Goal: Information Seeking & Learning: Learn about a topic

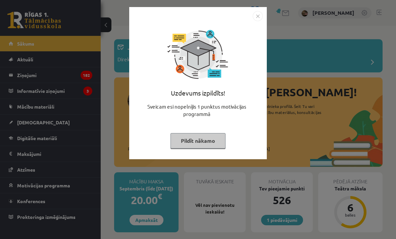
click at [212, 134] on button "Pildīt nākamo" at bounding box center [198, 140] width 55 height 15
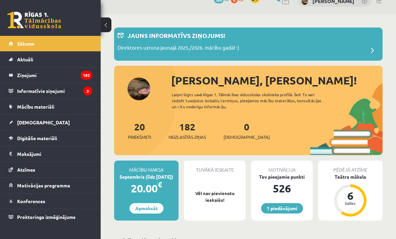
scroll to position [12, 0]
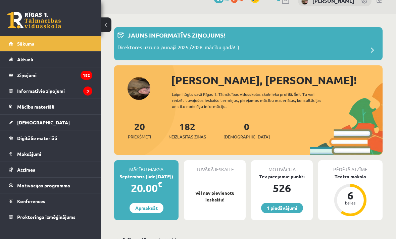
click at [219, 43] on div "Jauns informatīvs ziņojums!" at bounding box center [249, 37] width 262 height 13
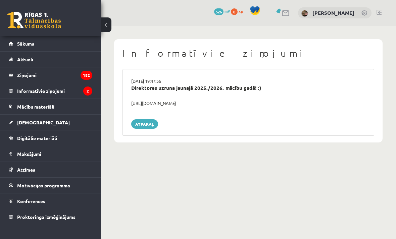
click at [66, 78] on legend "Ziņojumi 182" at bounding box center [54, 74] width 75 height 15
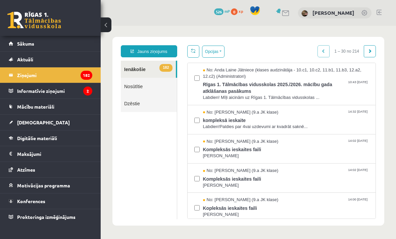
scroll to position [1, 0]
click at [268, 89] on span "Rīgas 1. Tālmācības vidusskolas 2025./2026. mācību gada atklāšanas pasākums" at bounding box center [286, 87] width 166 height 15
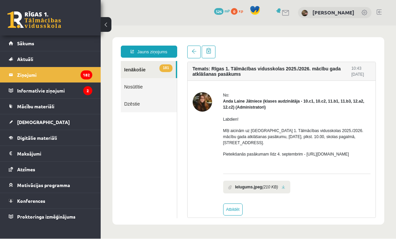
scroll to position [0, 0]
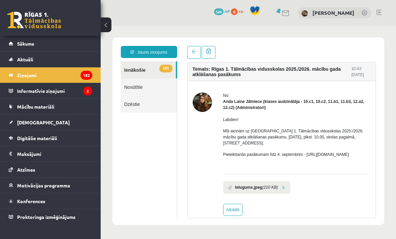
click at [144, 63] on link "181 Ienākošie" at bounding box center [148, 69] width 55 height 17
click at [192, 55] on link at bounding box center [193, 52] width 13 height 13
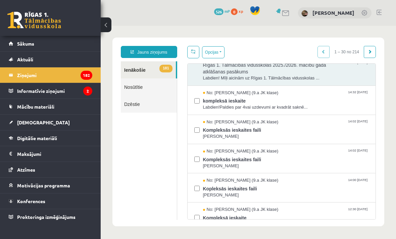
scroll to position [20, 0]
click at [51, 38] on link "Sākums" at bounding box center [51, 43] width 84 height 15
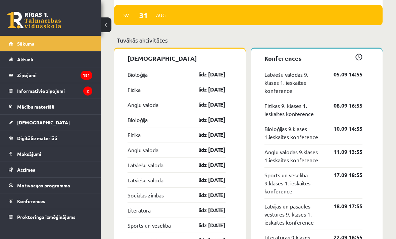
scroll to position [679, 0]
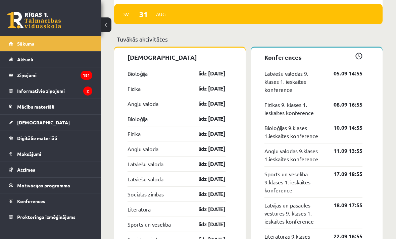
click at [198, 76] on link "līdz [DATE]" at bounding box center [206, 74] width 39 height 8
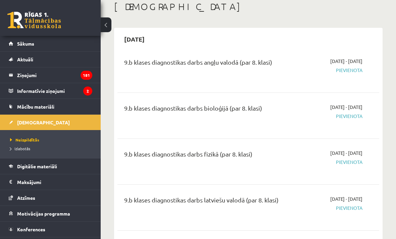
scroll to position [39, 0]
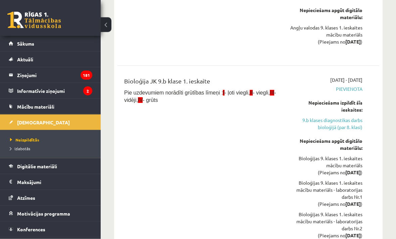
scroll to position [334, 0]
click at [232, 127] on div "Bioloģija JK 9.b klase 1. ieskaite Pie uzdevumiem norādīti grūtības līmeņi : I …" at bounding box center [202, 163] width 166 height 172
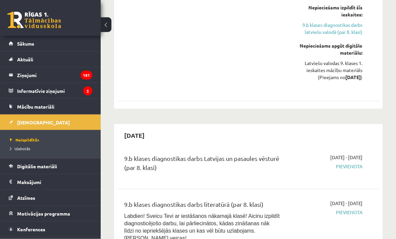
scroll to position [755, 0]
click at [26, 48] on link "Sākums" at bounding box center [51, 43] width 84 height 15
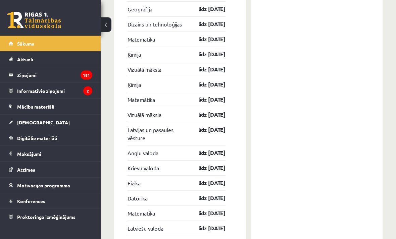
scroll to position [1092, 0]
click at [209, 99] on link "līdz 31.10.25" at bounding box center [206, 100] width 39 height 8
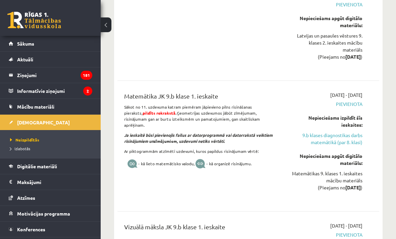
scroll to position [2728, 0]
click at [349, 137] on link "9.b klases diagnostikas darbs matemātikā (par 8. klasi)" at bounding box center [326, 139] width 73 height 14
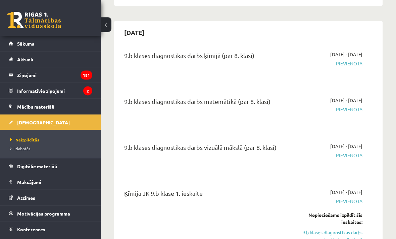
scroll to position [2400, 0]
click at [32, 47] on link "Sākums" at bounding box center [51, 43] width 84 height 15
